Goal: Task Accomplishment & Management: Use online tool/utility

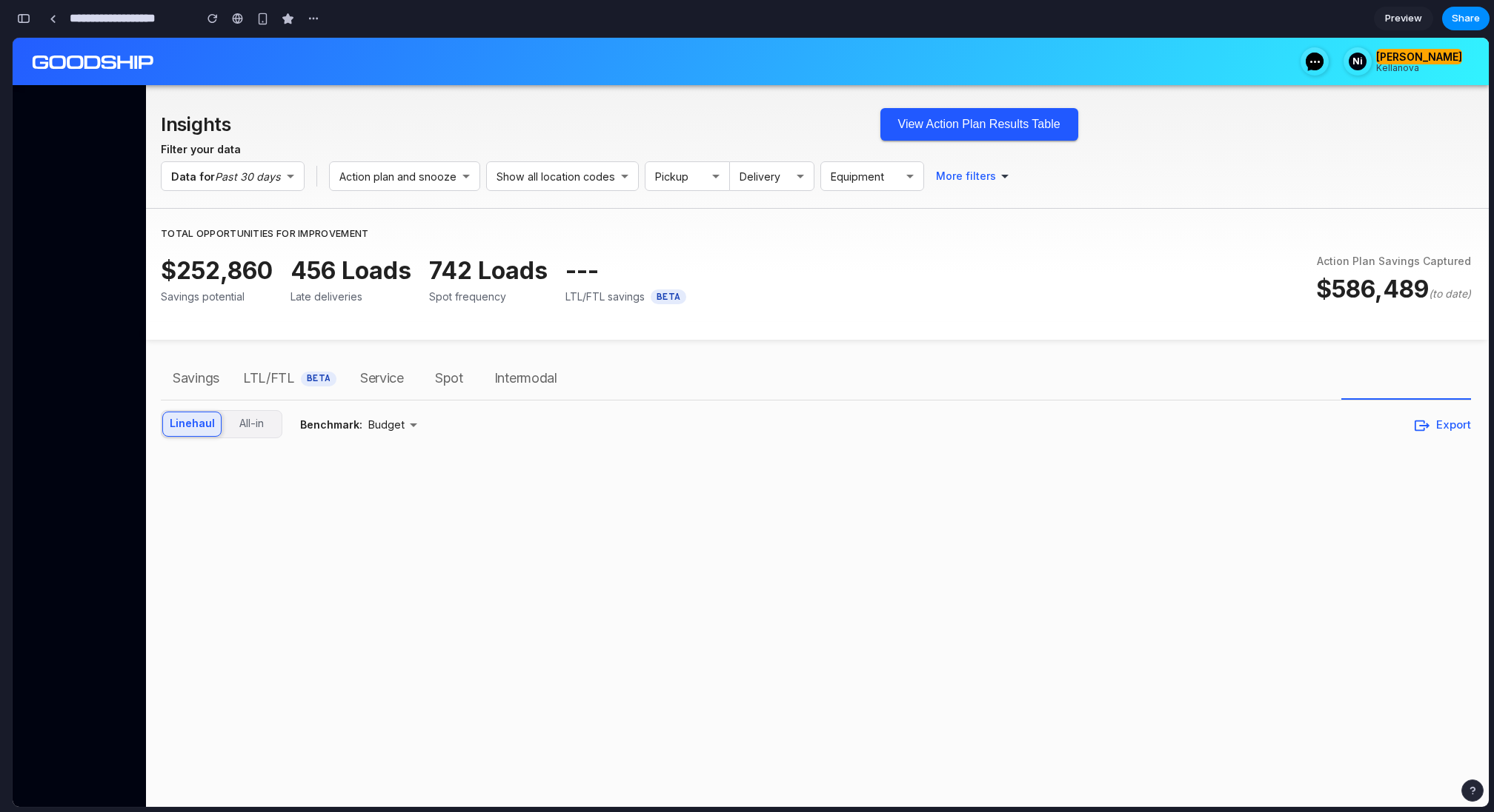
scroll to position [6844, 0]
click at [956, 115] on button "View Action Plan Results Table" at bounding box center [979, 124] width 198 height 33
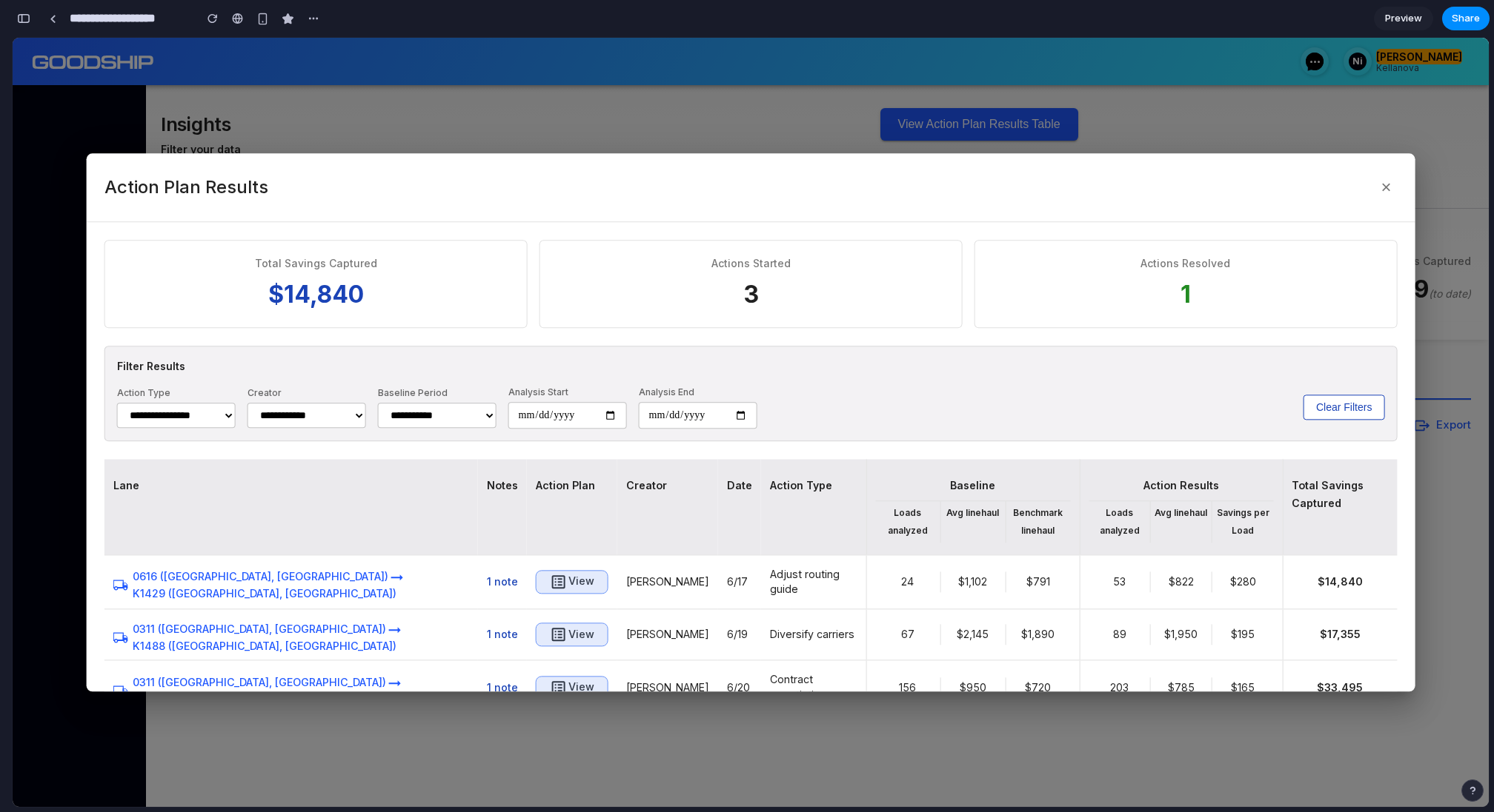
click at [358, 416] on select "**********" at bounding box center [306, 416] width 119 height 26
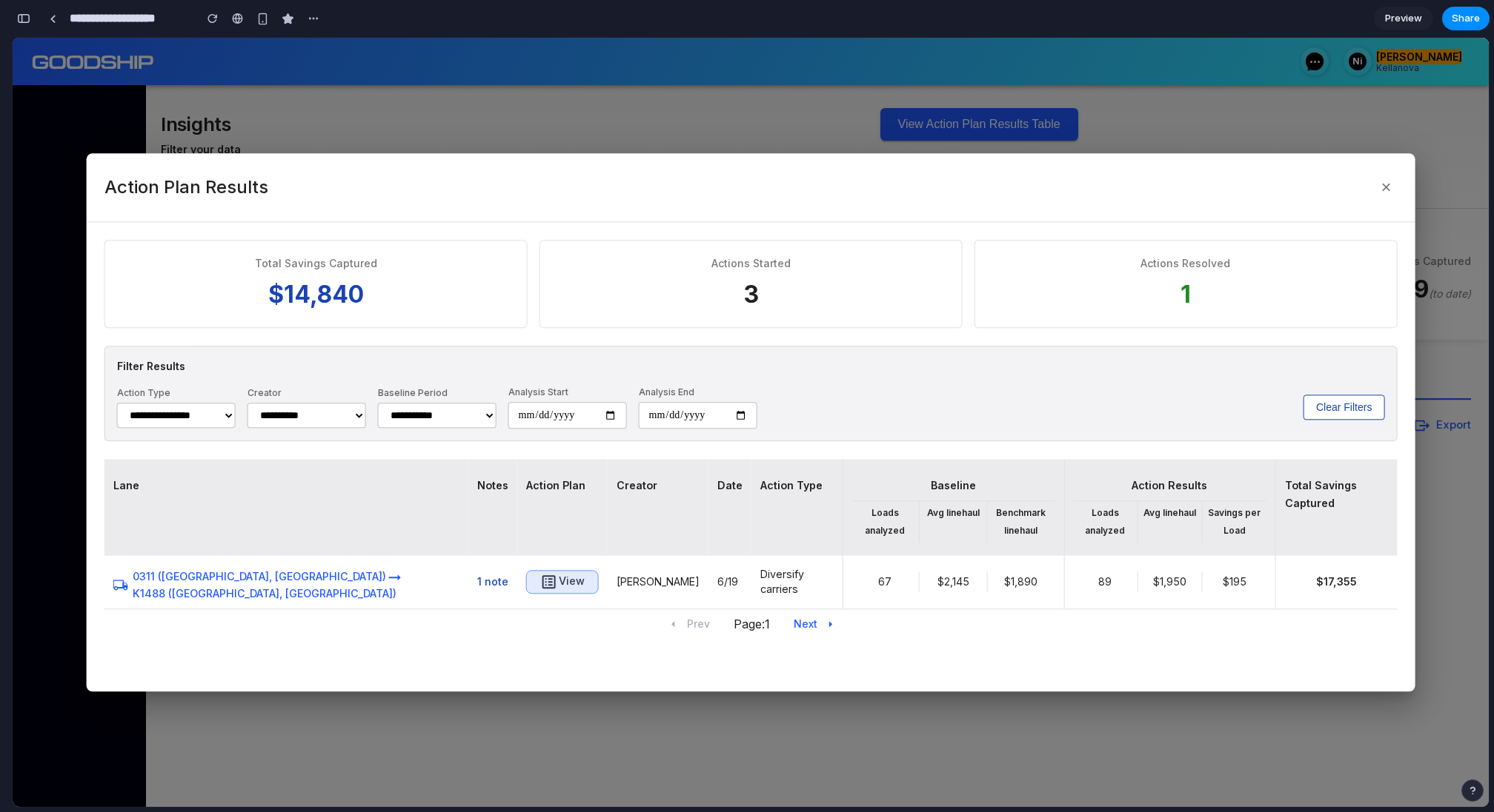
click at [336, 415] on select "**********" at bounding box center [306, 416] width 119 height 26
select select "***"
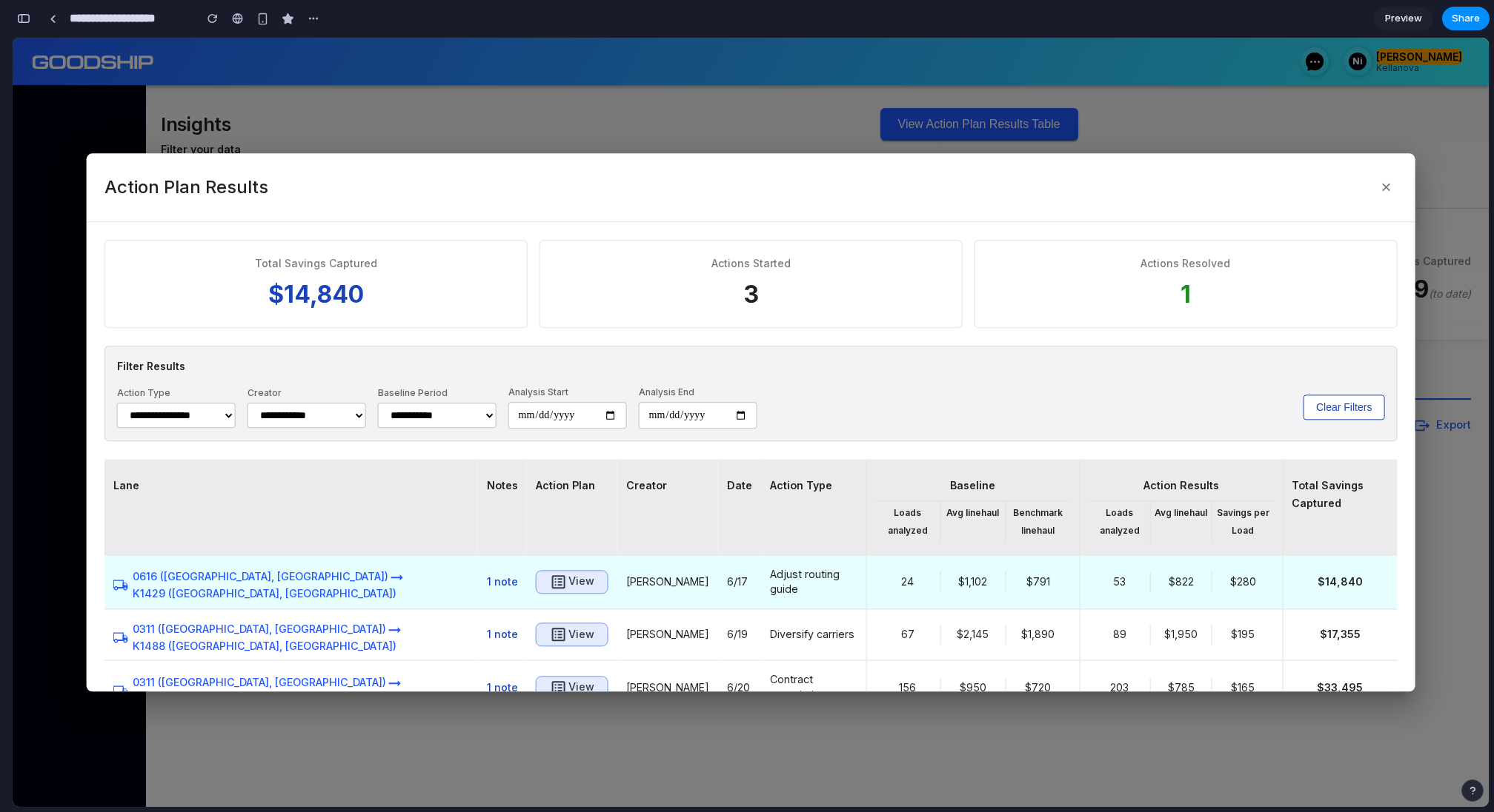
click at [568, 579] on h6 "View" at bounding box center [581, 582] width 26 height 18
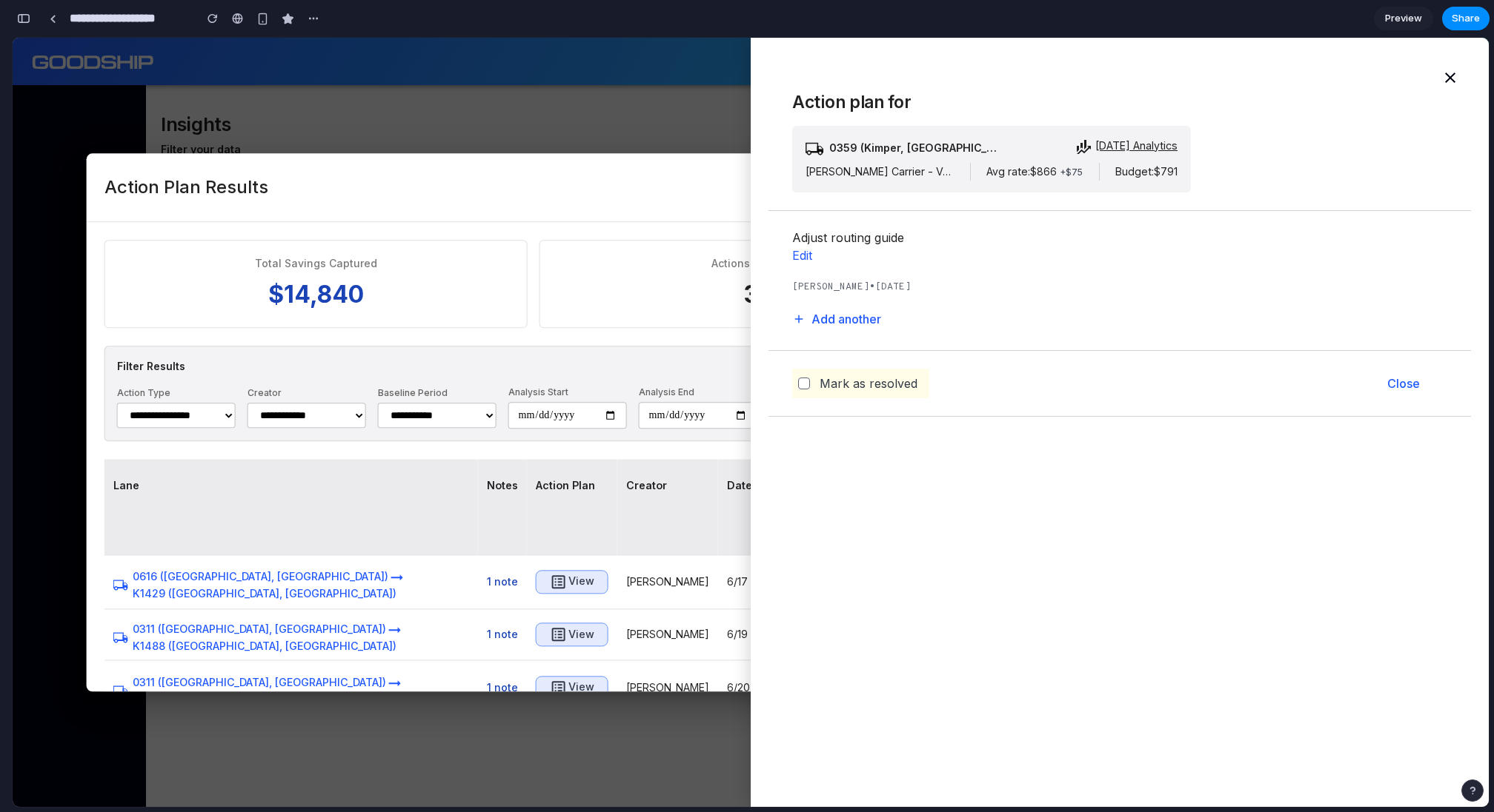
click at [503, 116] on div at bounding box center [750, 422] width 1476 height 770
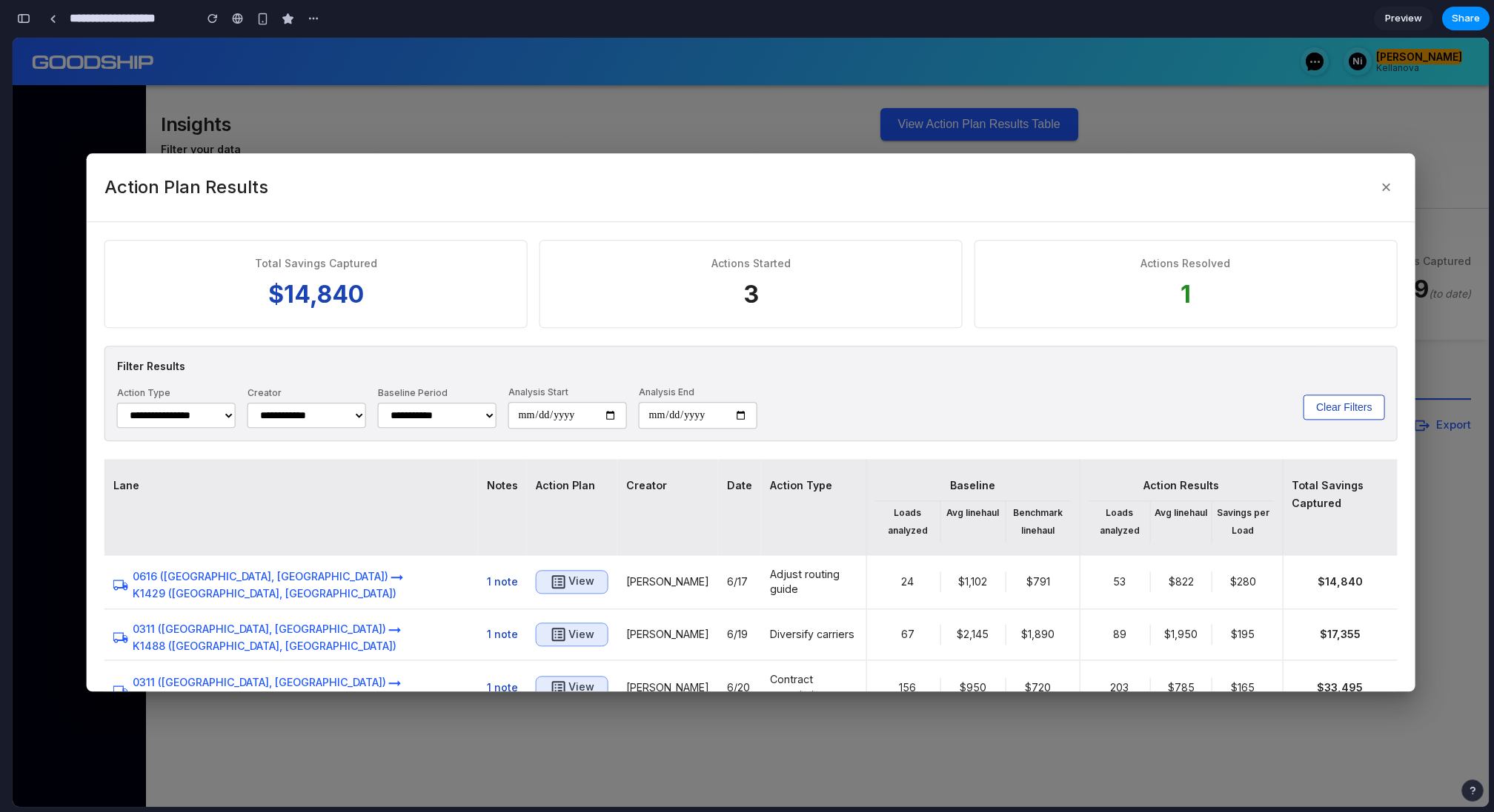
click at [504, 98] on div at bounding box center [750, 422] width 1476 height 770
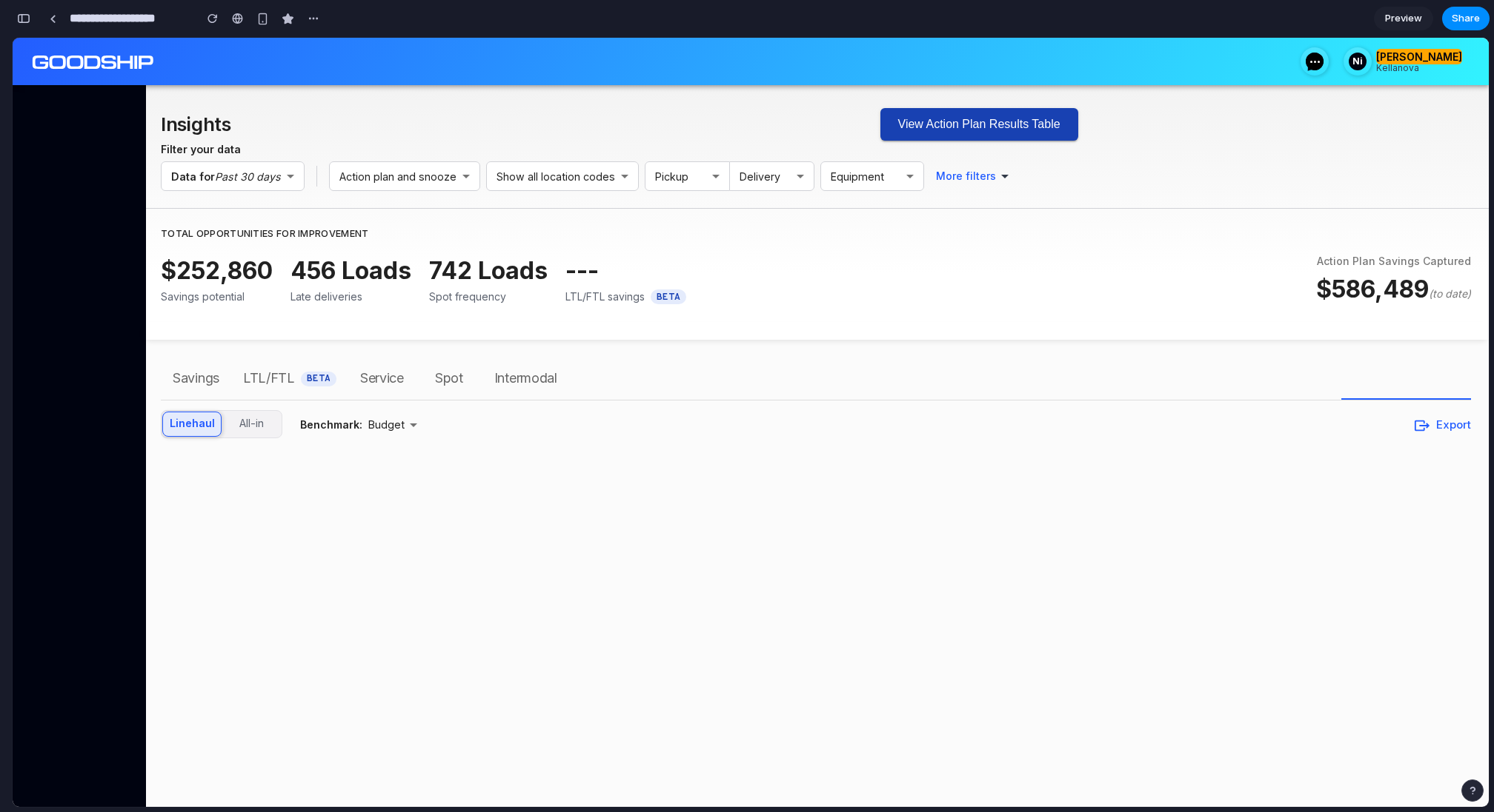
click at [937, 129] on button "View Action Plan Results Table" at bounding box center [979, 124] width 198 height 33
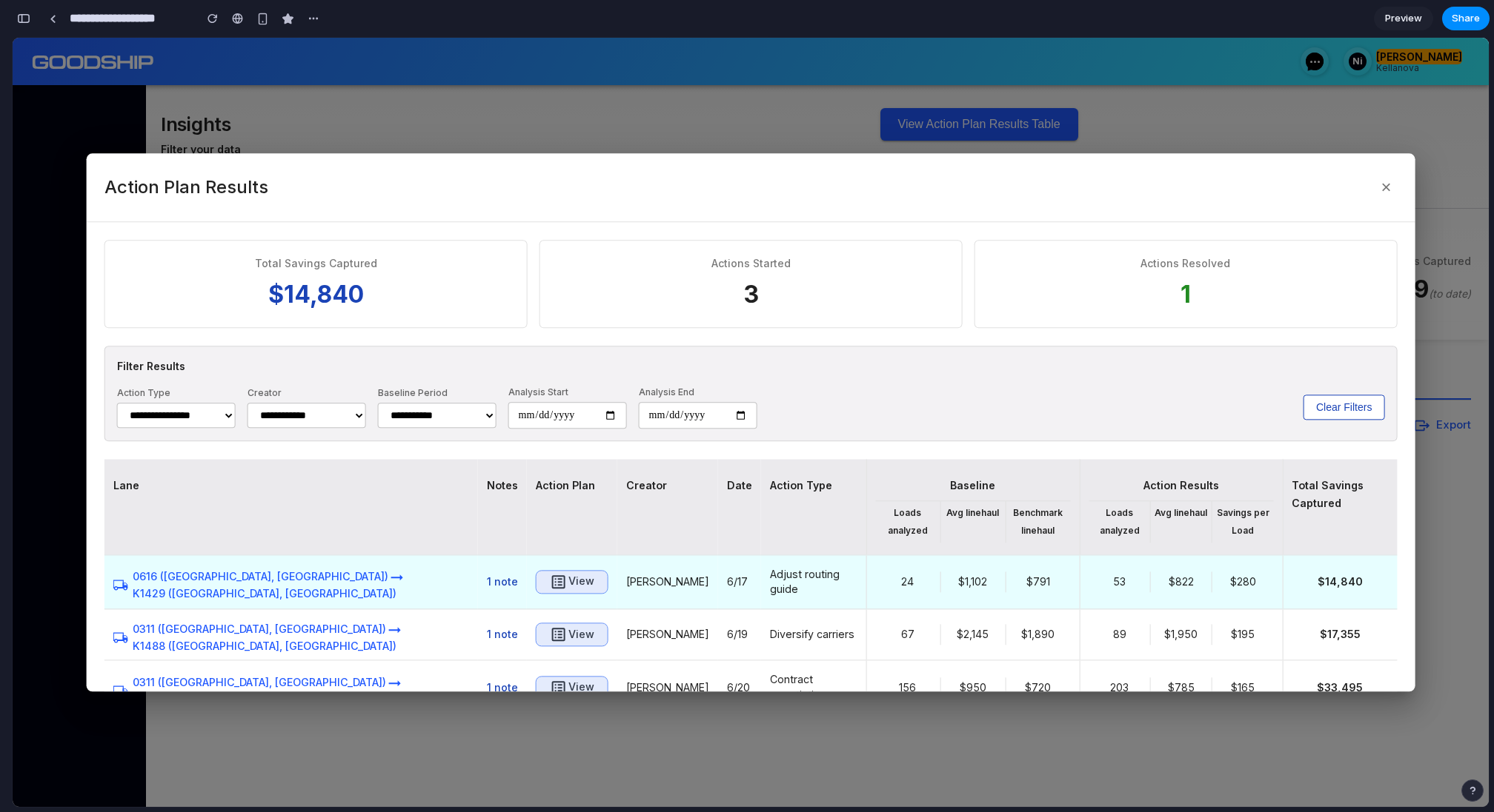
click at [568, 574] on h6 "View" at bounding box center [581, 582] width 26 height 18
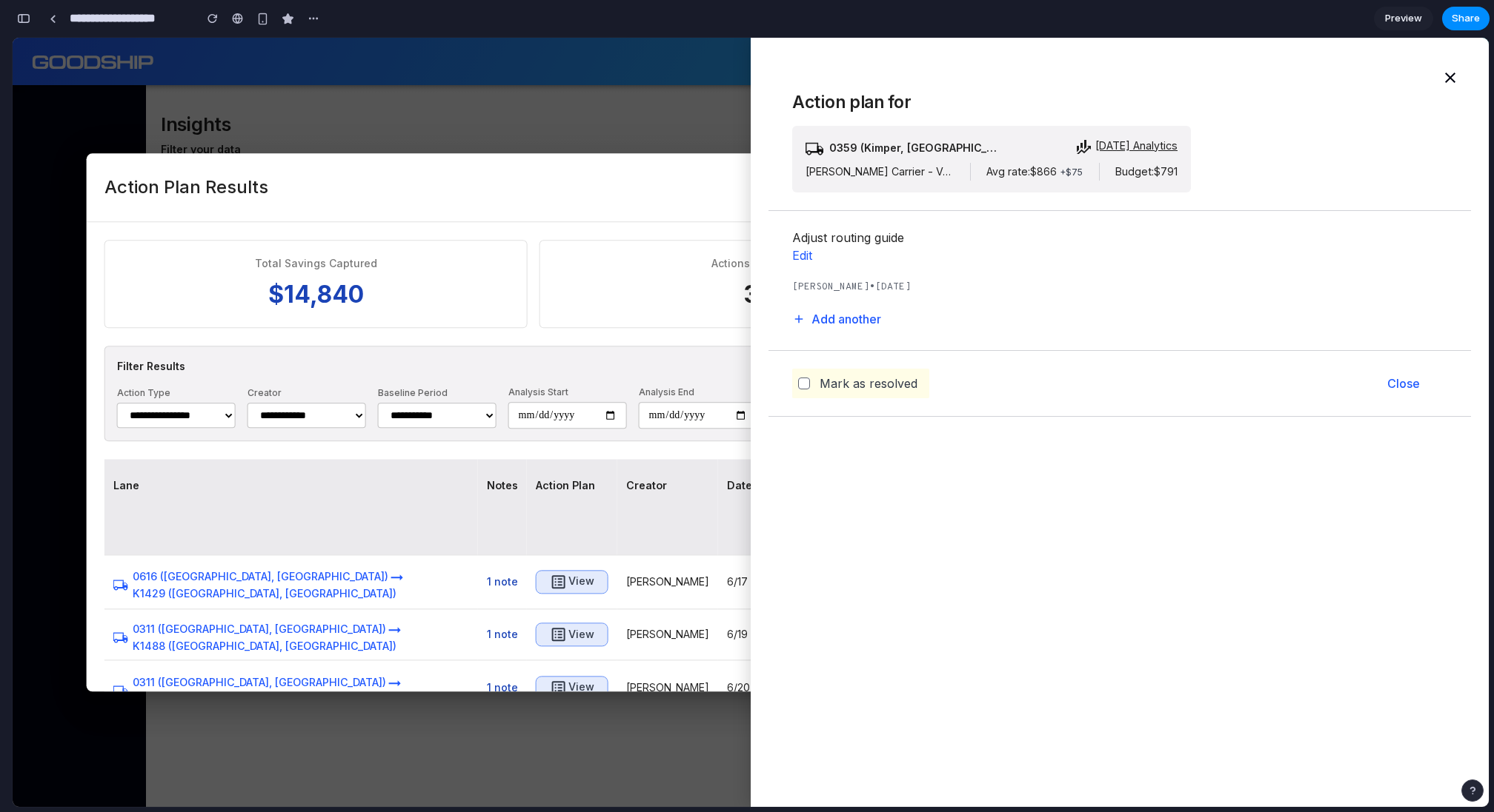
click at [590, 119] on div at bounding box center [750, 422] width 1476 height 770
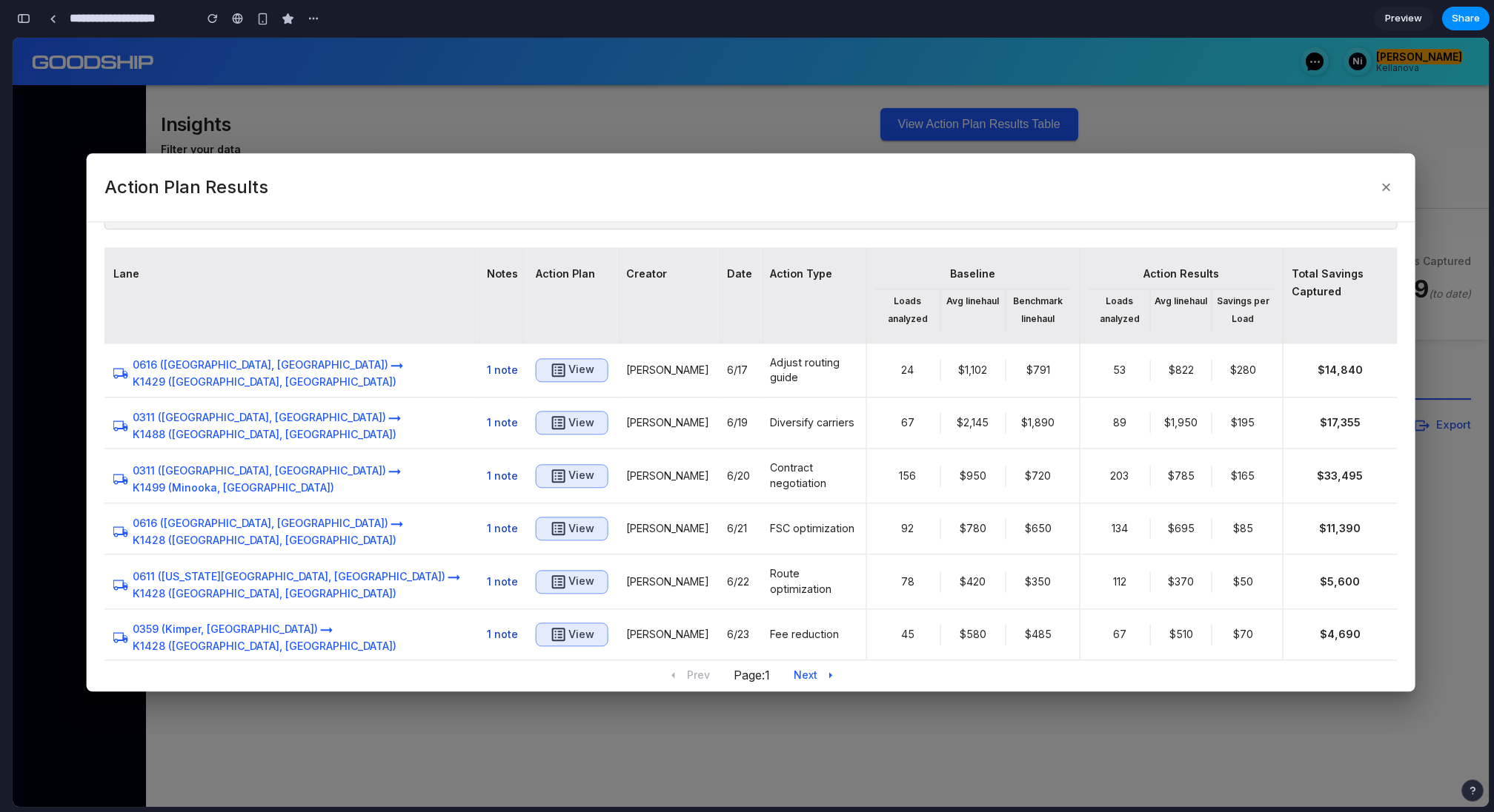
scroll to position [0, 0]
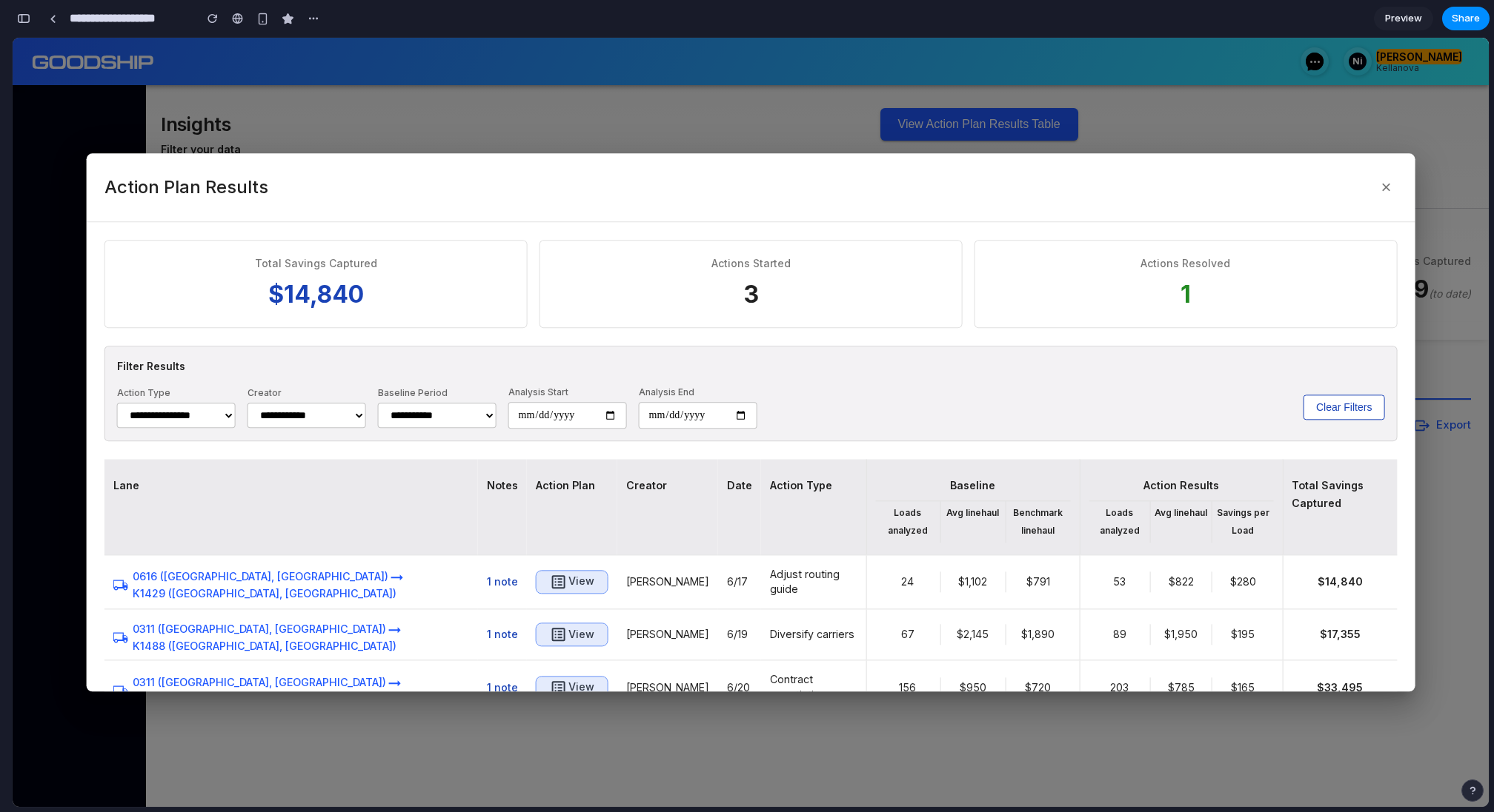
click at [584, 130] on div at bounding box center [750, 422] width 1476 height 770
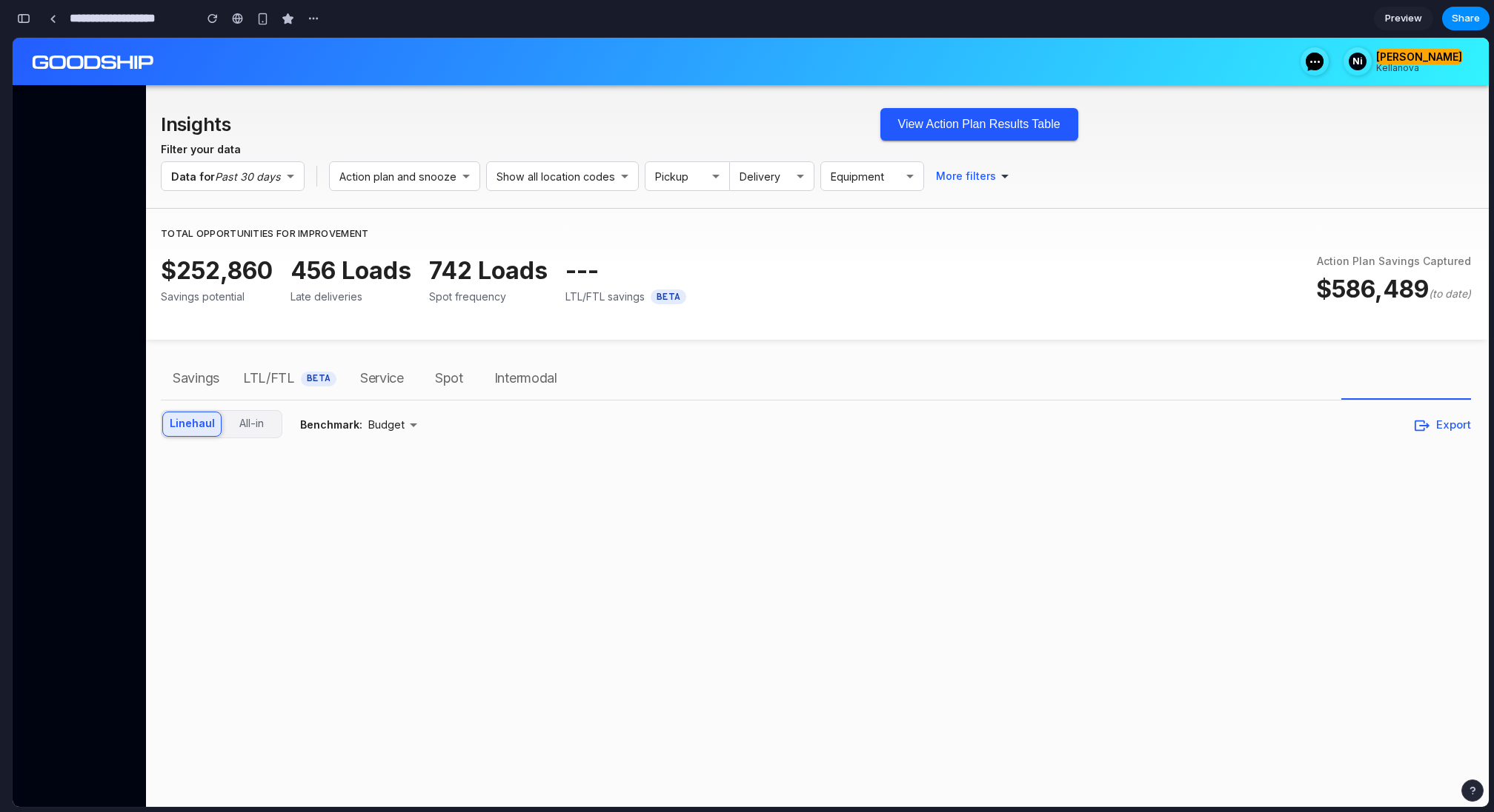
click at [28, 23] on div "button" at bounding box center [23, 18] width 14 height 10
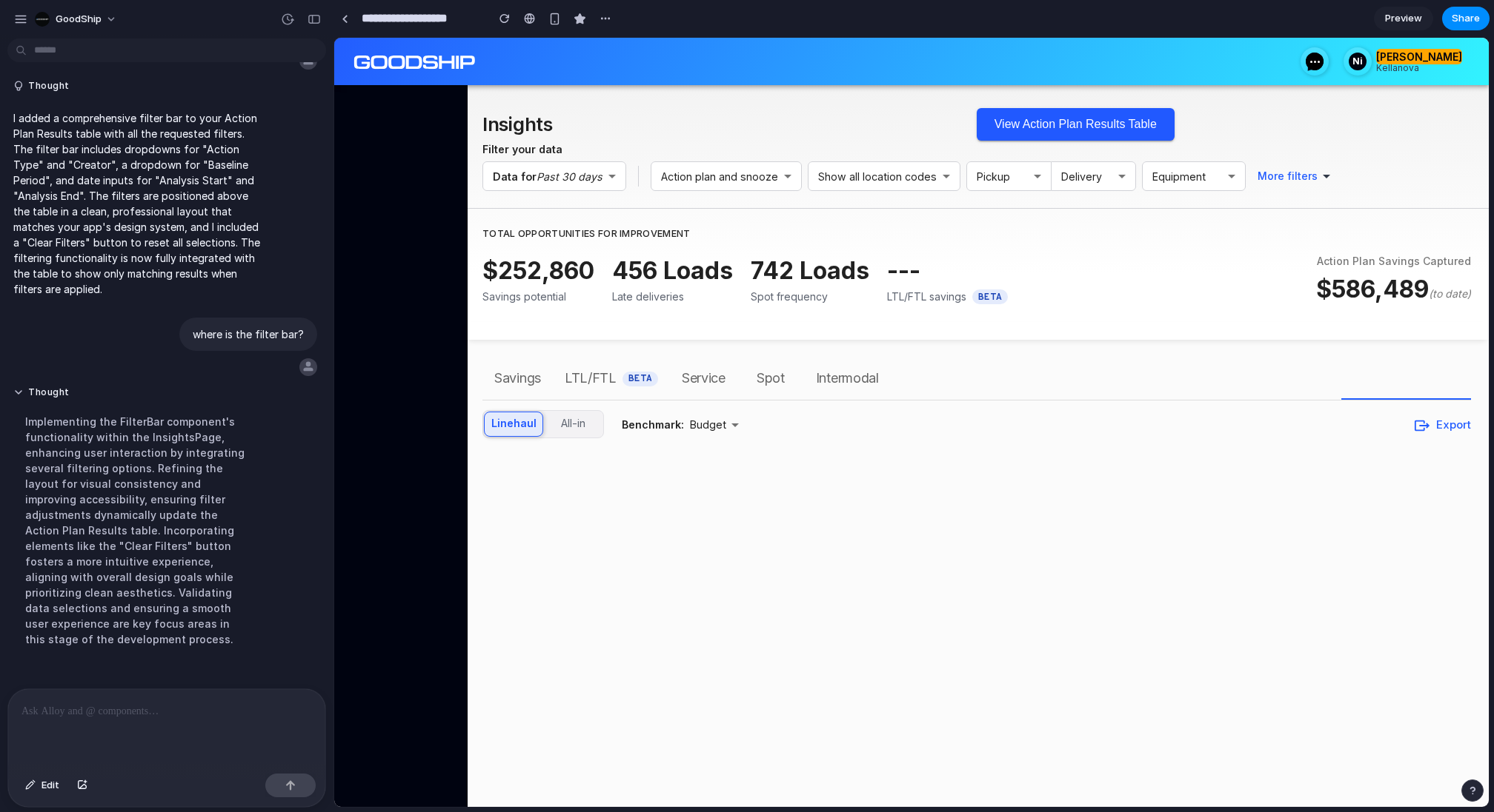
scroll to position [3892, 0]
click at [1277, 125] on div "Insights View Action Plan Results Table" at bounding box center [976, 124] width 988 height 34
click at [41, 786] on button "Edit" at bounding box center [42, 786] width 49 height 24
click at [1322, 281] on div at bounding box center [911, 422] width 1153 height 770
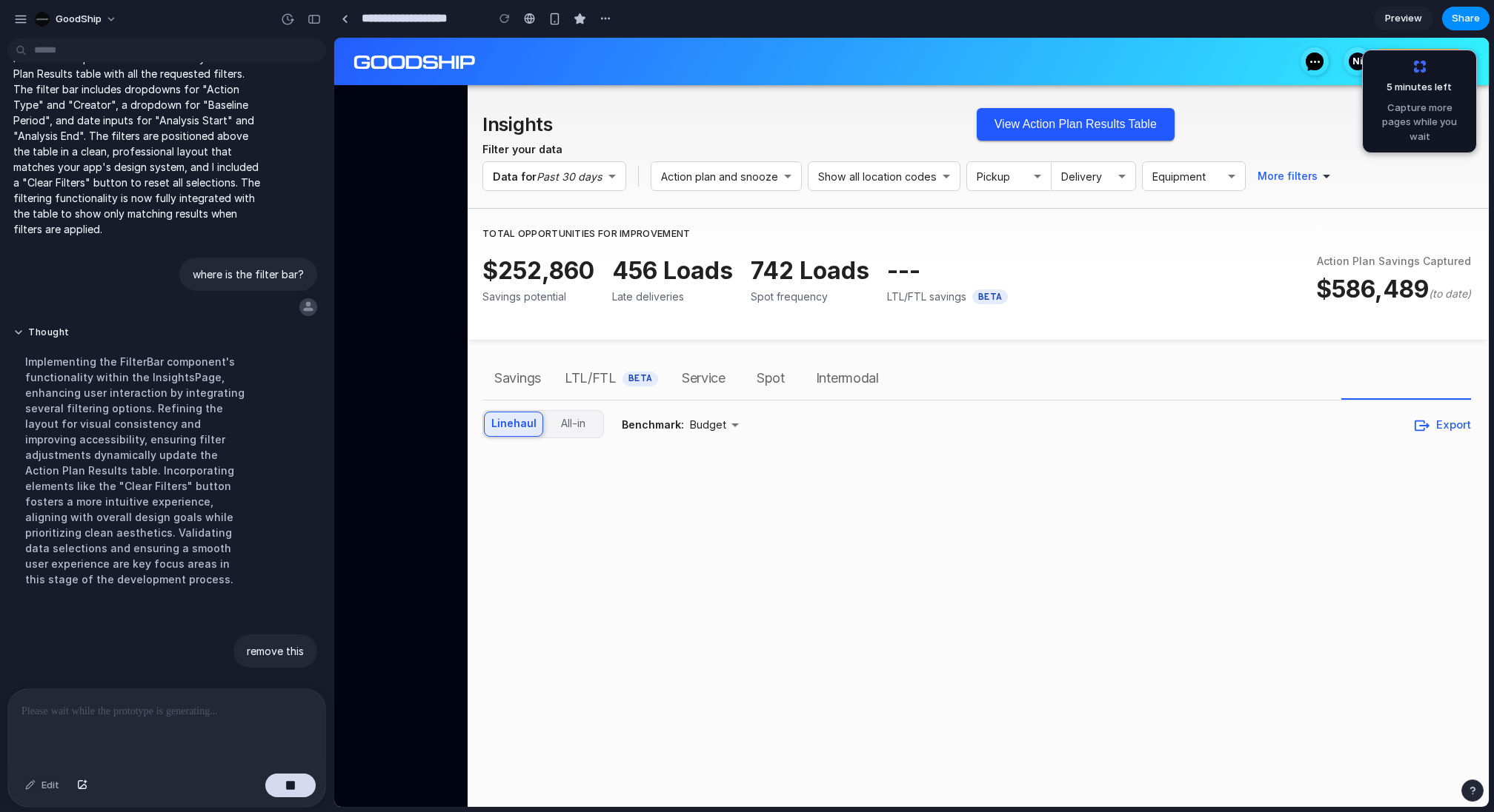
scroll to position [3997, 0]
